Goal: Book appointment/travel/reservation

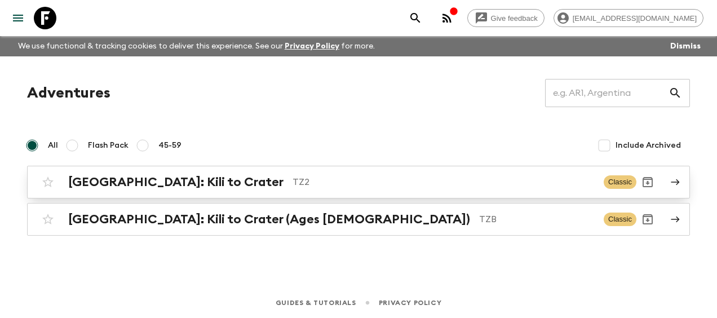
click at [103, 178] on h2 "[GEOGRAPHIC_DATA]: Kili to Crater" at bounding box center [175, 182] width 215 height 15
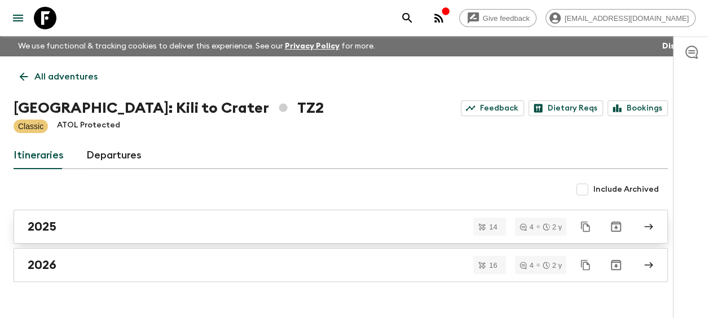
click at [67, 223] on div "2025" at bounding box center [330, 226] width 605 height 15
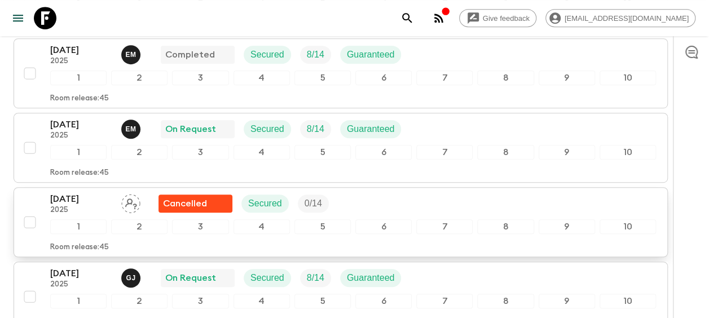
scroll to position [282, 0]
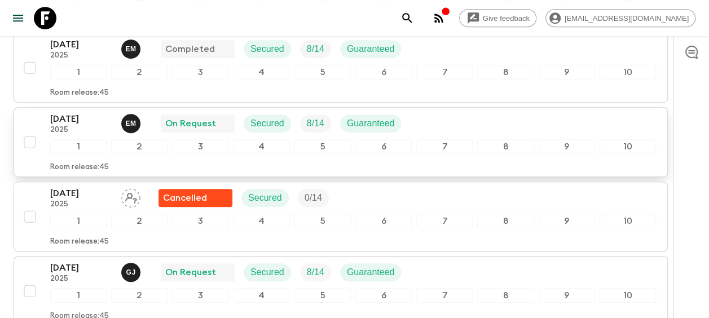
click at [70, 120] on p "[DATE]" at bounding box center [81, 119] width 62 height 14
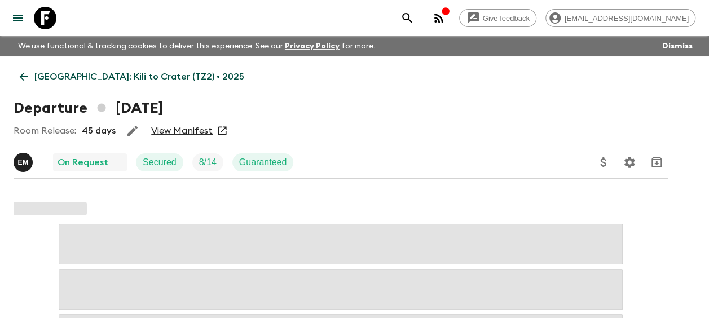
click at [176, 127] on link "View Manifest" at bounding box center [181, 130] width 61 height 11
